Goal: Task Accomplishment & Management: Manage account settings

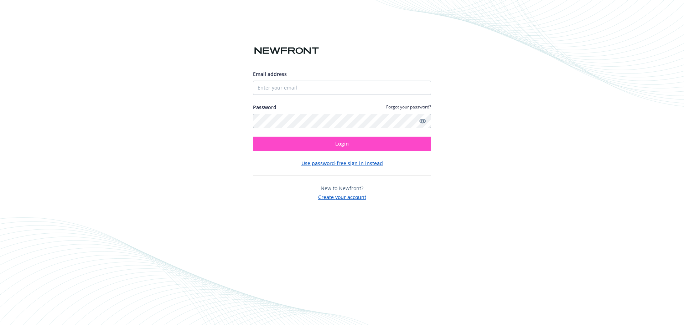
type input "6025587021"
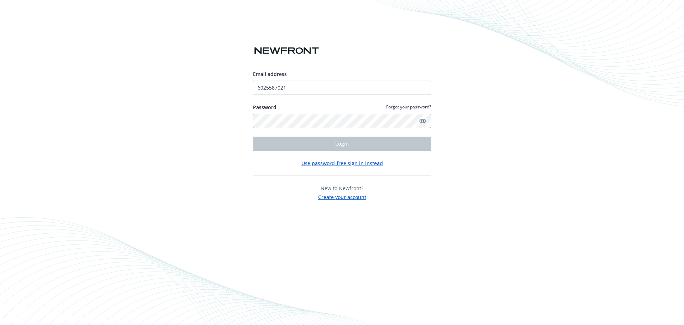
click at [249, 260] on div "Email address 6025587021 Password Forgot your password? Login Use password-free…" at bounding box center [342, 162] width 684 height 325
click at [264, 183] on div "Email address 6025587021 Password Forgot your password? Login Use password-free…" at bounding box center [342, 135] width 178 height 130
click at [263, 181] on div "Email address 6025587021 Password Forgot your password? Login Use password-free…" at bounding box center [342, 135] width 178 height 130
click at [303, 91] on input "6025587021" at bounding box center [342, 88] width 178 height 14
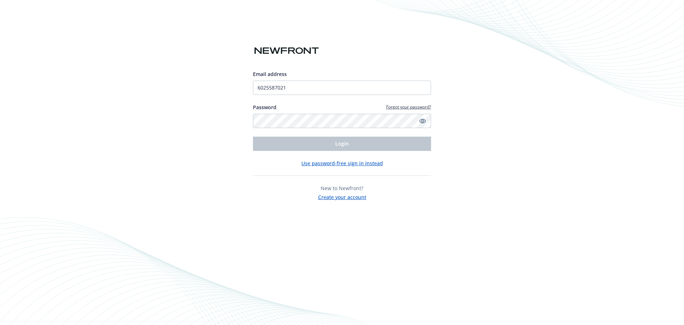
click at [332, 170] on div "Email address 6025587021 Password Forgot your password? Login Use password-free…" at bounding box center [342, 135] width 178 height 130
click at [316, 89] on input "6025587021" at bounding box center [342, 88] width 178 height 14
click at [336, 164] on button "Use password-free sign in instead" at bounding box center [342, 162] width 82 height 7
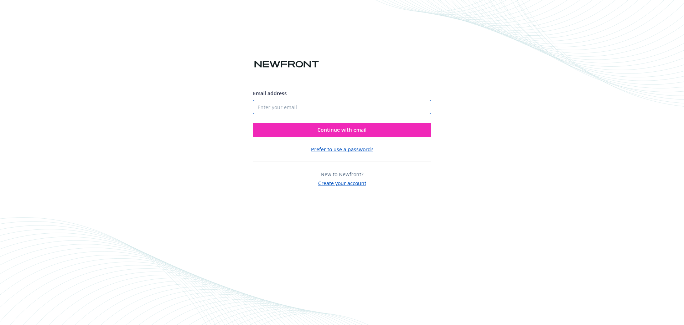
click at [290, 111] on input "Email address" at bounding box center [342, 107] width 178 height 14
type input "HSumang@Tsmc.com"
click at [351, 132] on span "Continue with email" at bounding box center [341, 129] width 49 height 7
